Goal: Information Seeking & Learning: Learn about a topic

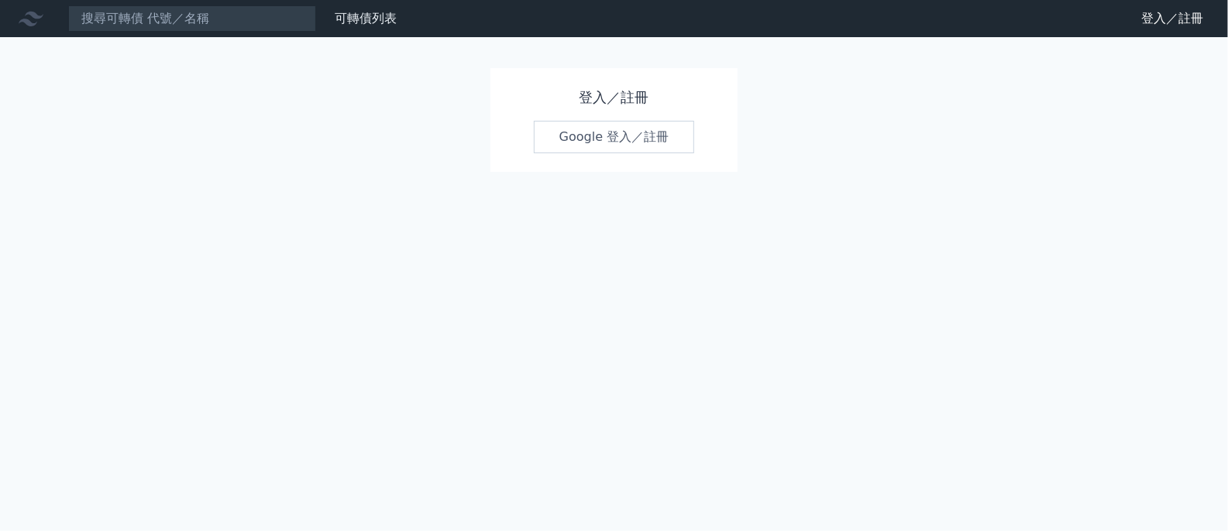
click at [634, 136] on link "Google 登入／註冊" at bounding box center [614, 137] width 161 height 33
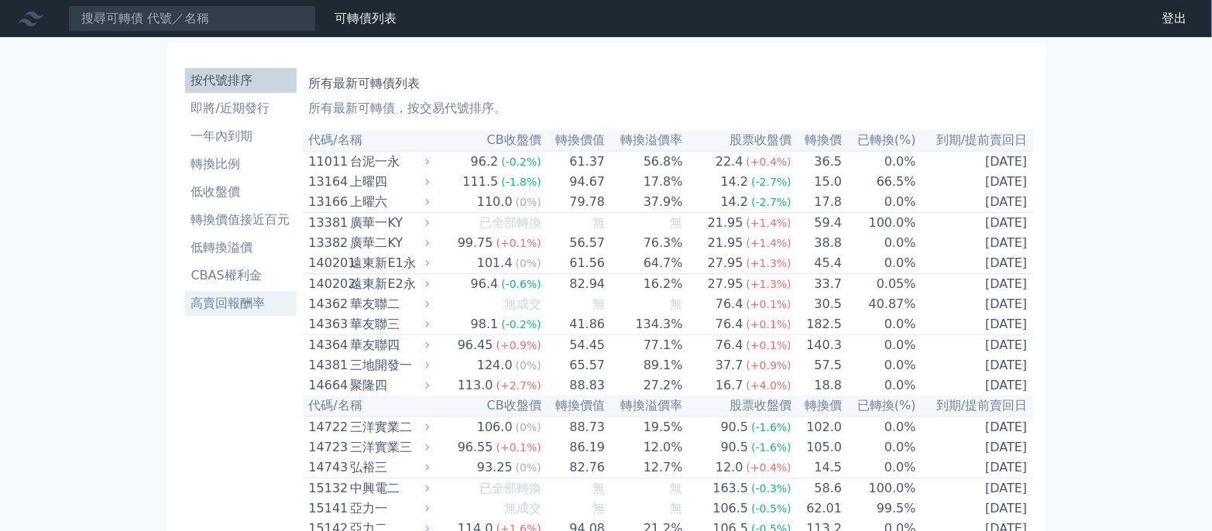
click at [208, 309] on li "高賣回報酬率" at bounding box center [241, 303] width 112 height 19
